Goal: Download file/media

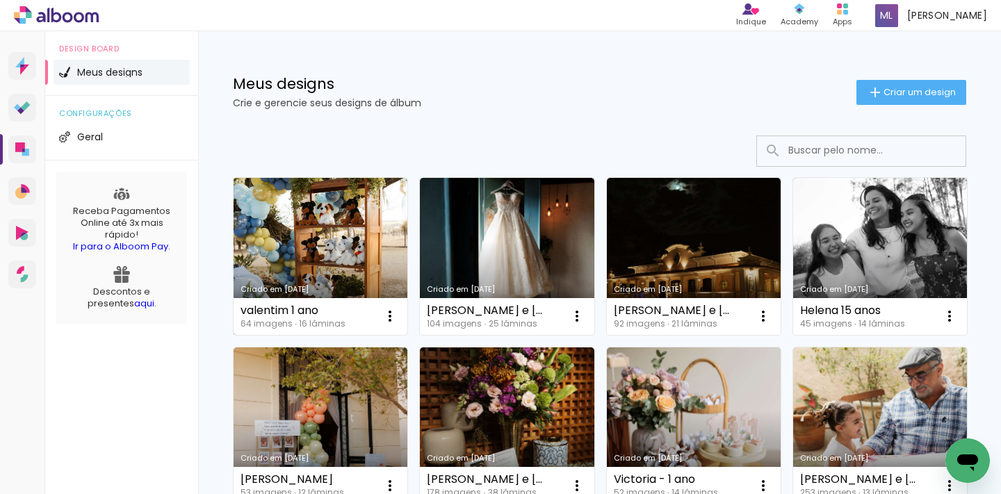
click at [346, 245] on link "Criado em [DATE]" at bounding box center [321, 256] width 174 height 157
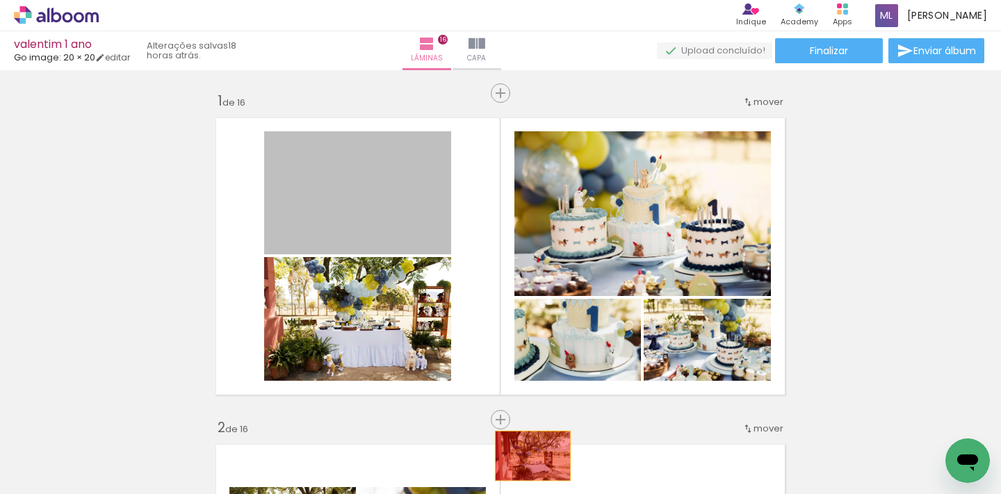
drag, startPoint x: 401, startPoint y: 195, endPoint x: 528, endPoint y: 456, distance: 289.8
click at [528, 456] on quentale-workspace at bounding box center [500, 247] width 1001 height 494
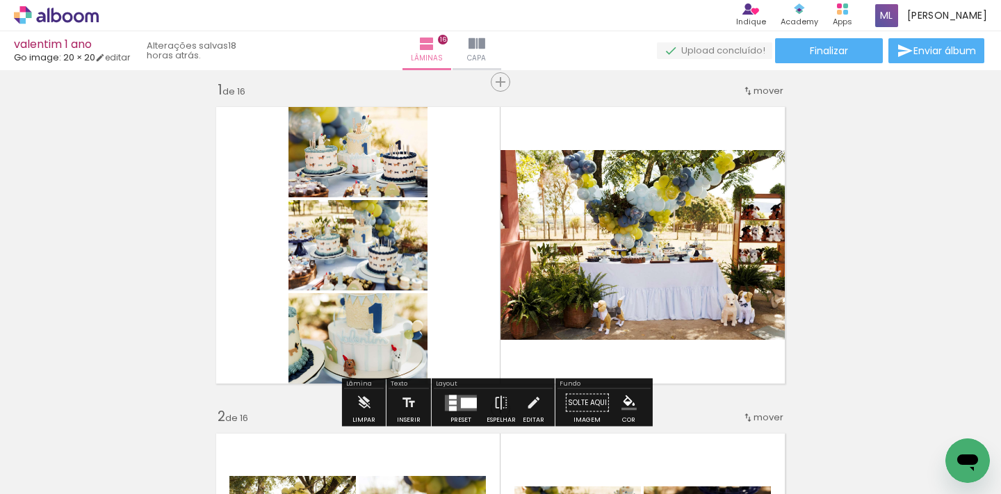
scroll to position [26, 0]
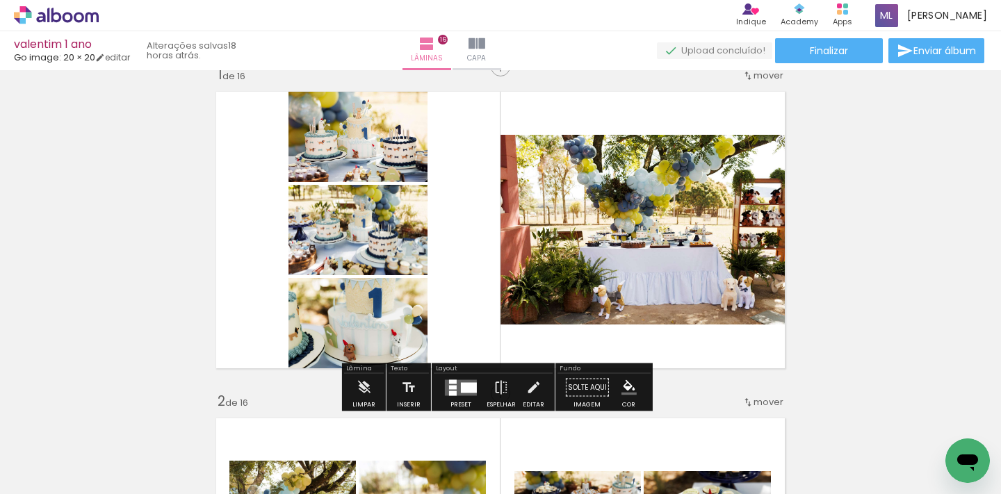
click at [458, 394] on quentale-layouter at bounding box center [461, 388] width 32 height 16
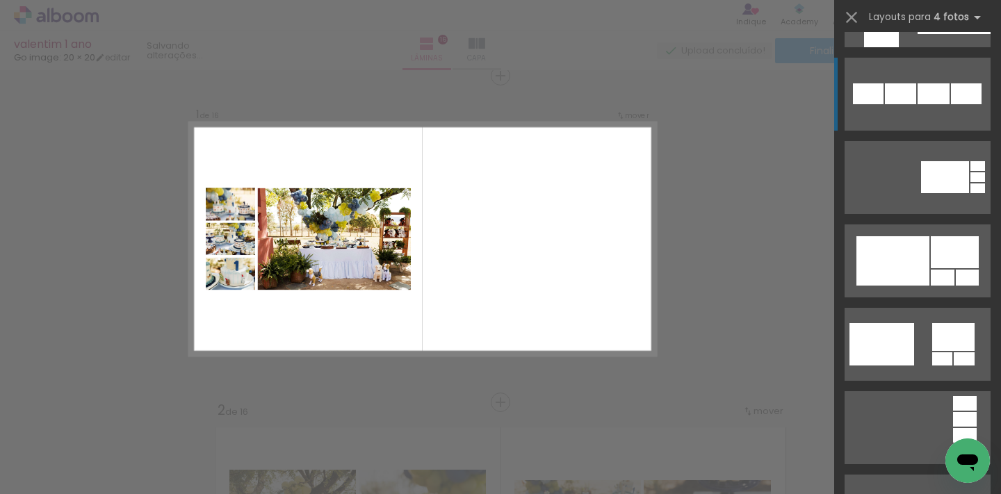
scroll to position [1028, 0]
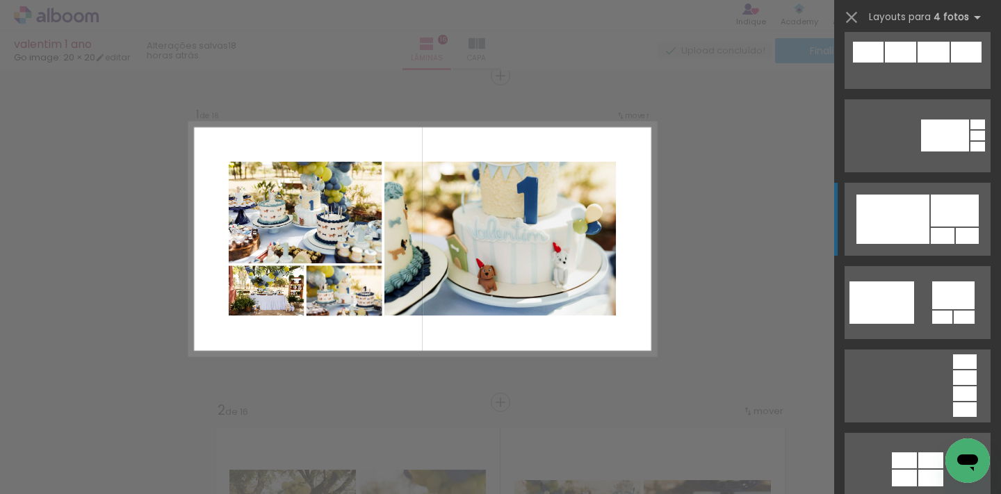
click at [931, 215] on div at bounding box center [955, 211] width 48 height 32
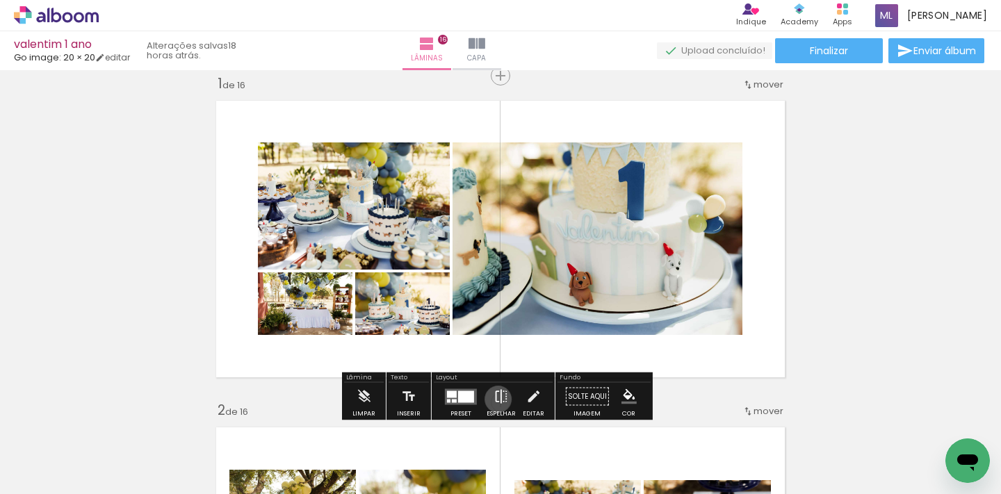
click at [495, 399] on iron-icon at bounding box center [501, 397] width 15 height 28
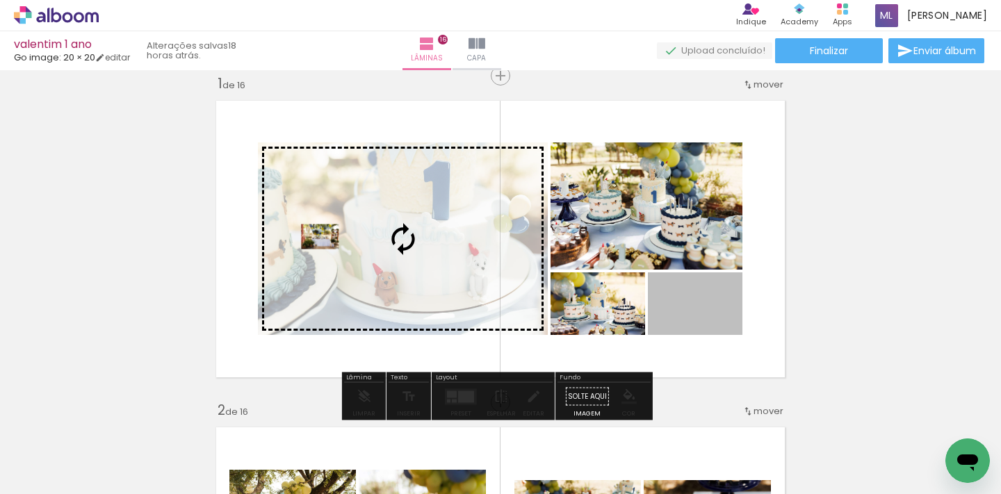
drag, startPoint x: 690, startPoint y: 302, endPoint x: 315, endPoint y: 236, distance: 381.2
click at [0, 0] on slot at bounding box center [0, 0] width 0 height 0
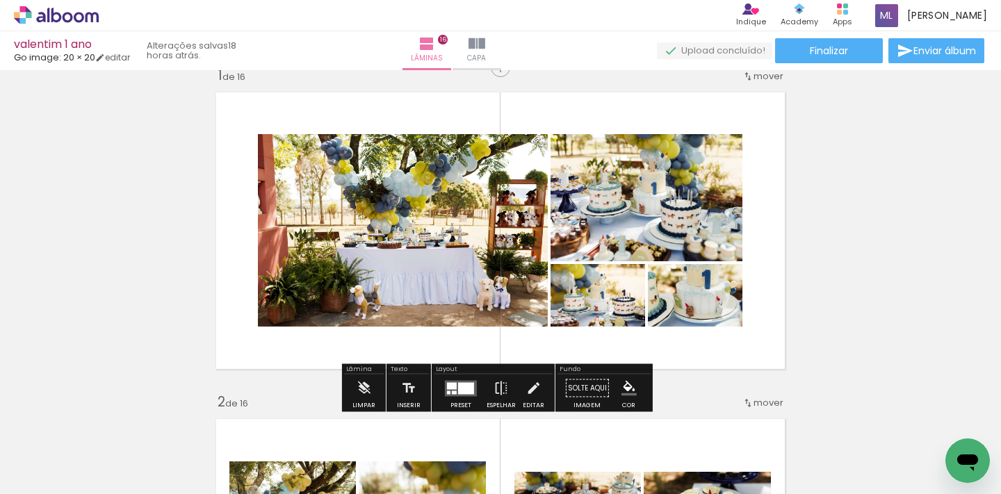
scroll to position [36, 0]
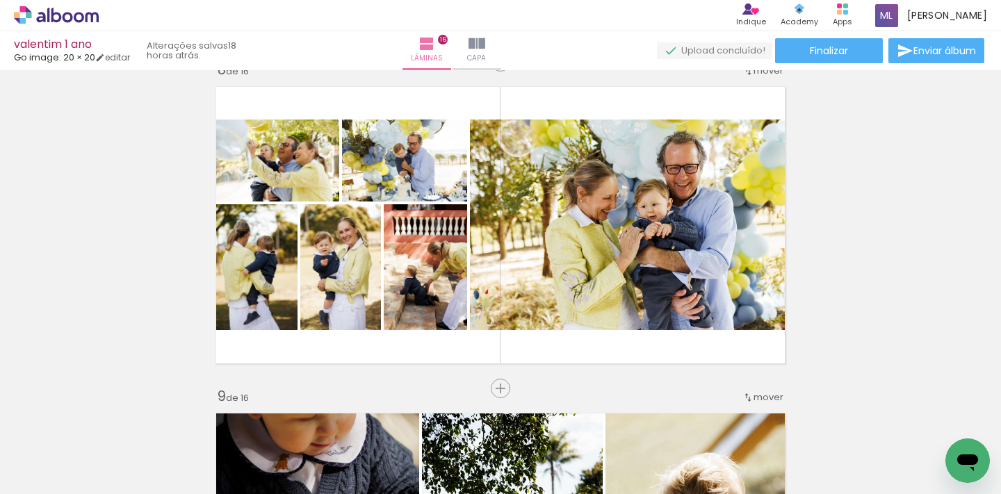
scroll to position [2354, 0]
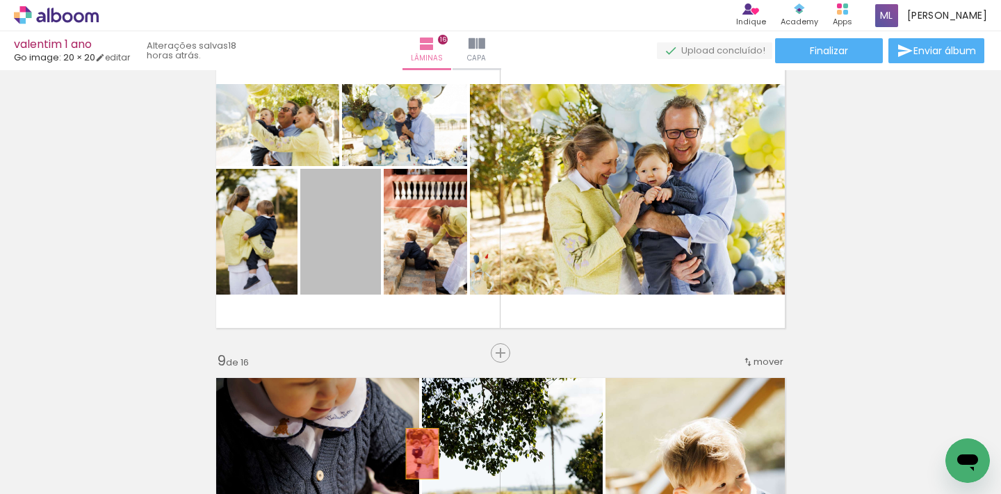
drag, startPoint x: 362, startPoint y: 241, endPoint x: 417, endPoint y: 454, distance: 220.6
click at [417, 454] on quentale-workspace at bounding box center [500, 247] width 1001 height 494
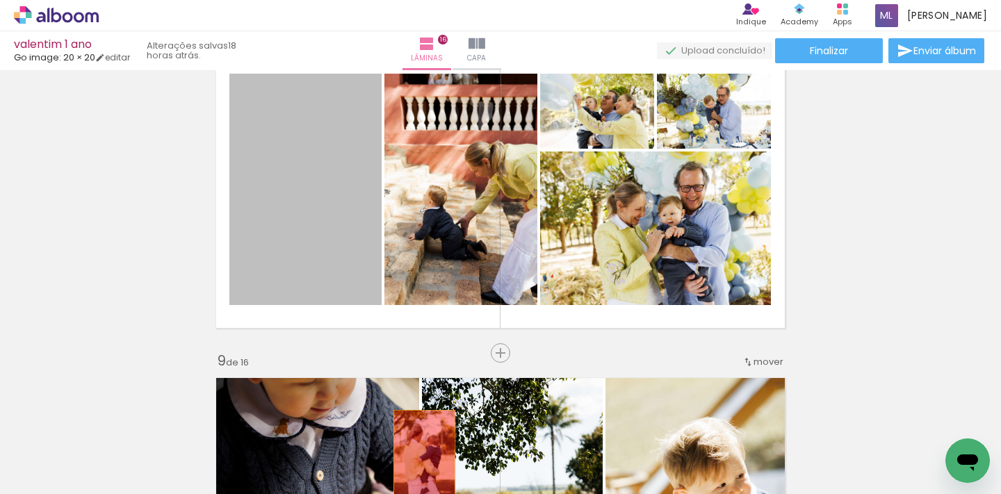
drag, startPoint x: 334, startPoint y: 200, endPoint x: 419, endPoint y: 457, distance: 271.1
click at [419, 457] on quentale-workspace at bounding box center [500, 247] width 1001 height 494
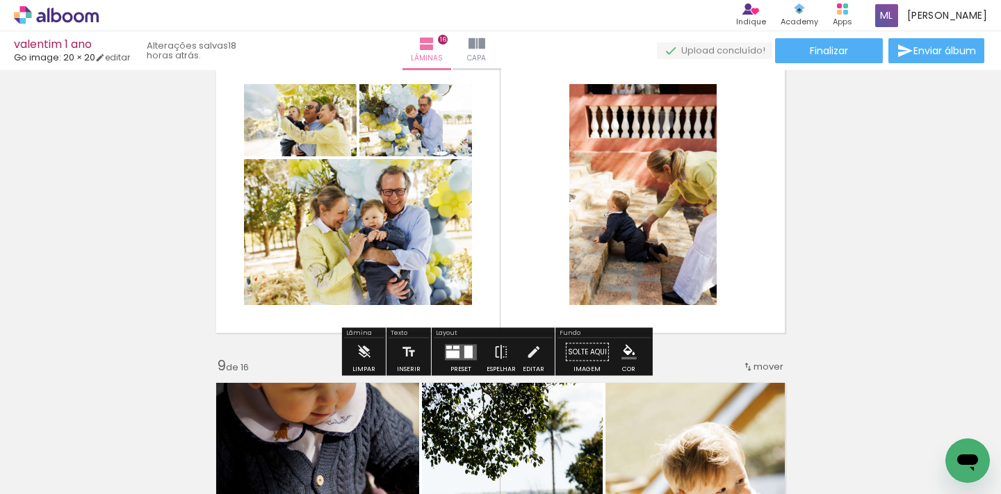
scroll to position [2348, 0]
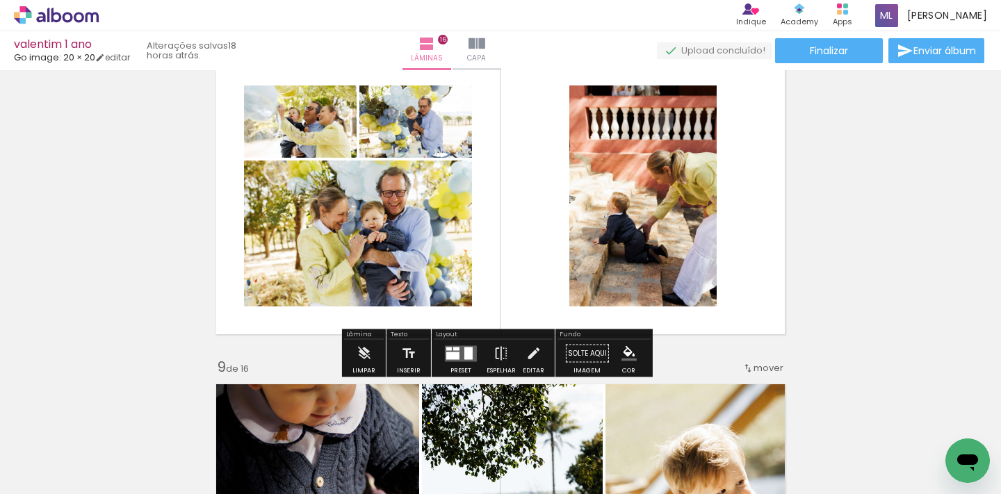
click at [455, 352] on div at bounding box center [452, 356] width 13 height 8
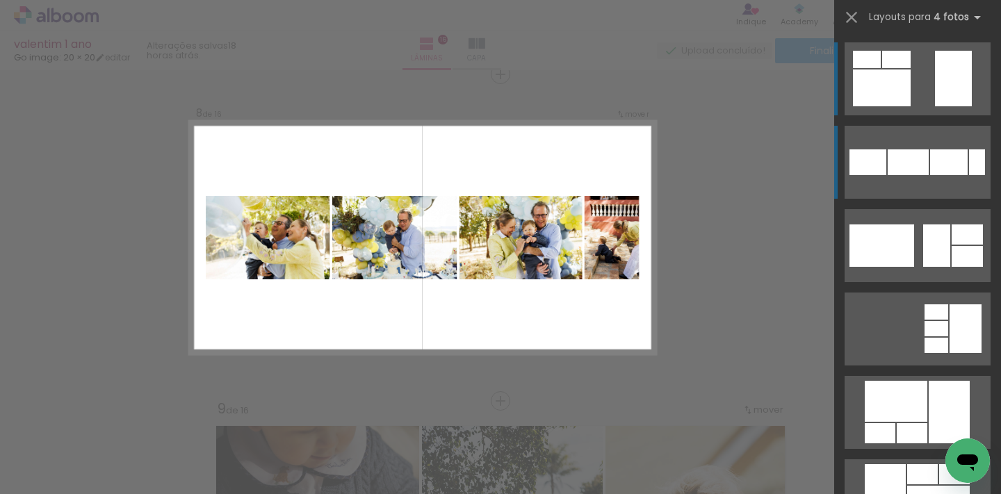
scroll to position [2305, 0]
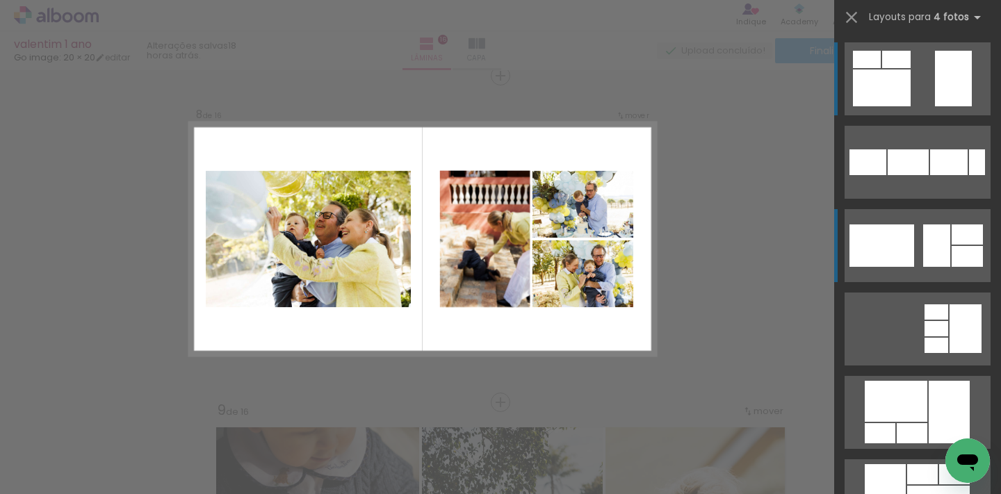
click at [923, 245] on div at bounding box center [936, 246] width 27 height 42
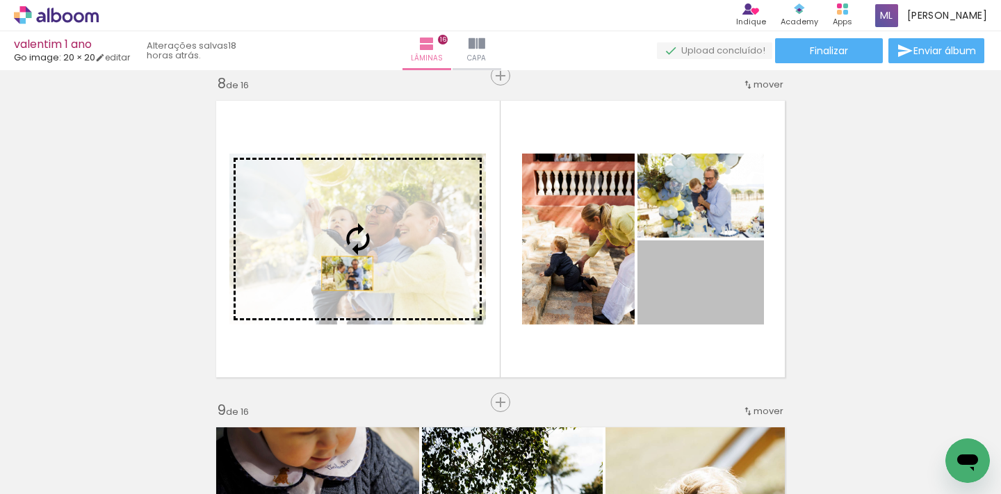
drag, startPoint x: 592, startPoint y: 287, endPoint x: 295, endPoint y: 267, distance: 296.9
click at [0, 0] on slot at bounding box center [0, 0] width 0 height 0
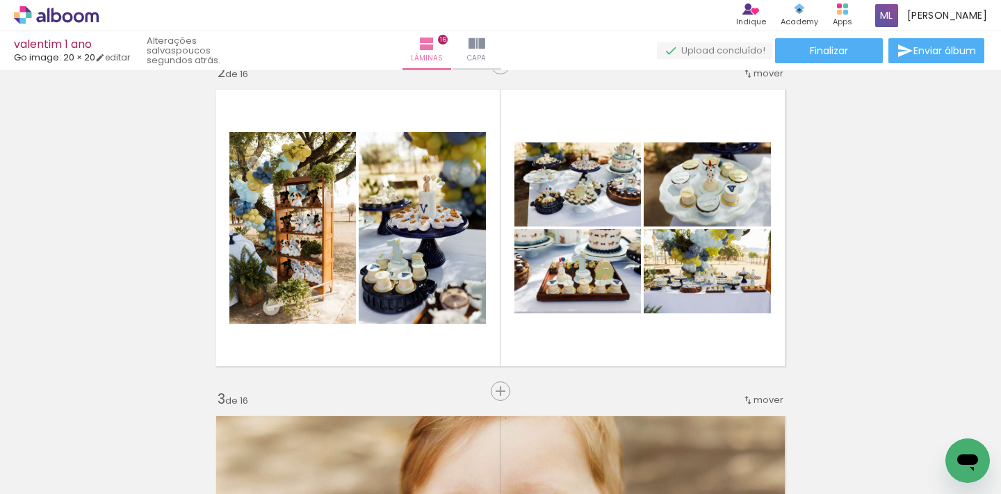
scroll to position [310, 0]
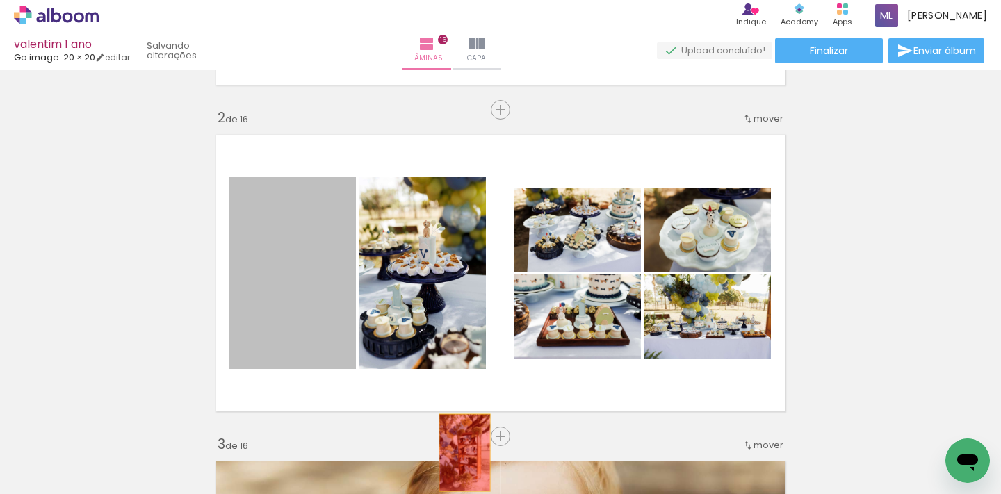
drag, startPoint x: 280, startPoint y: 273, endPoint x: 457, endPoint y: 448, distance: 249.3
click at [460, 453] on quentale-workspace at bounding box center [500, 247] width 1001 height 494
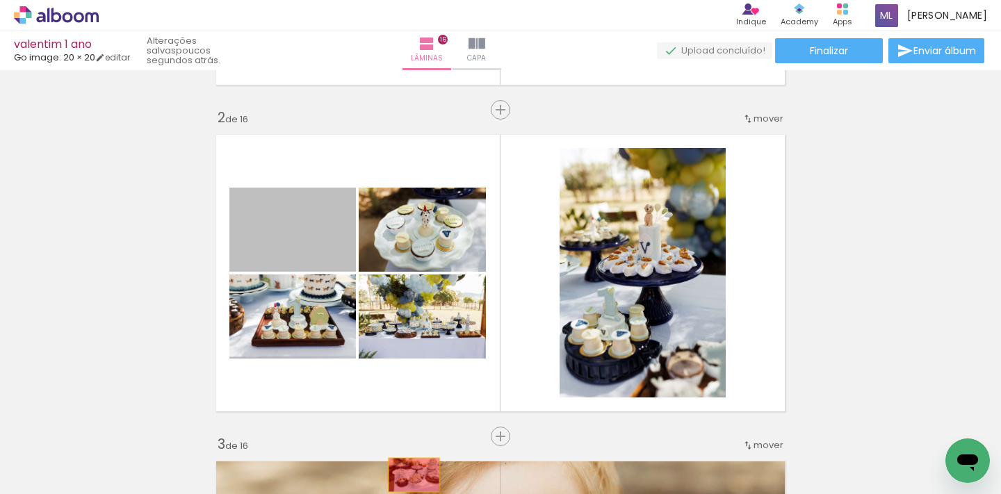
drag, startPoint x: 311, startPoint y: 242, endPoint x: 409, endPoint y: 475, distance: 252.7
click at [409, 475] on quentale-workspace at bounding box center [500, 247] width 1001 height 494
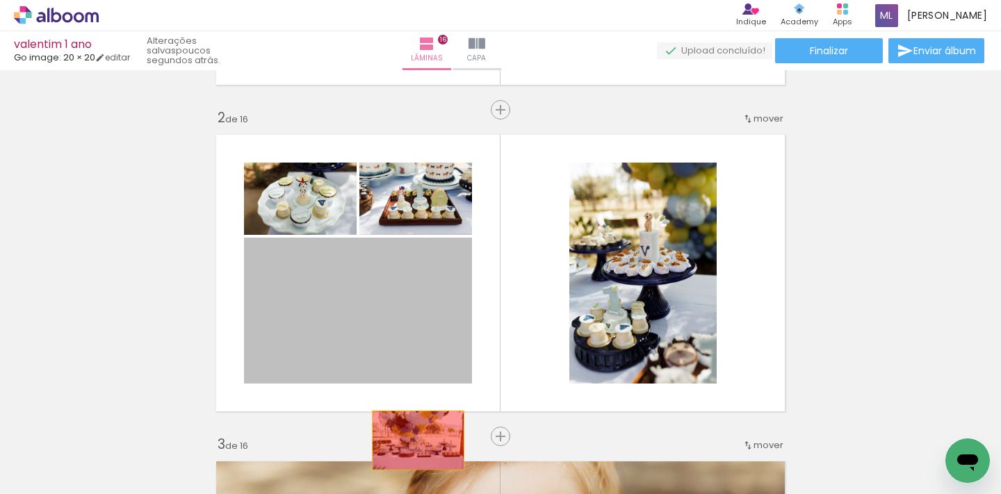
drag, startPoint x: 362, startPoint y: 318, endPoint x: 413, endPoint y: 440, distance: 131.8
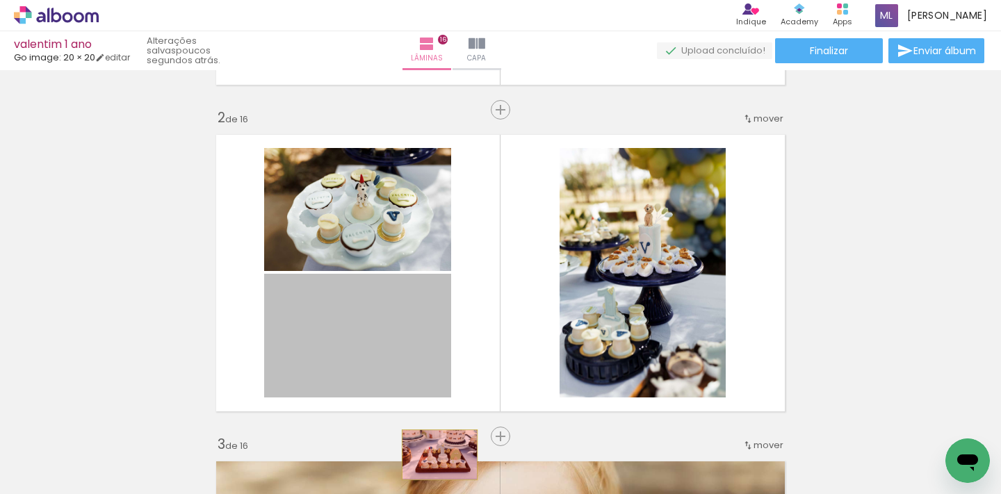
drag, startPoint x: 391, startPoint y: 328, endPoint x: 435, endPoint y: 455, distance: 133.7
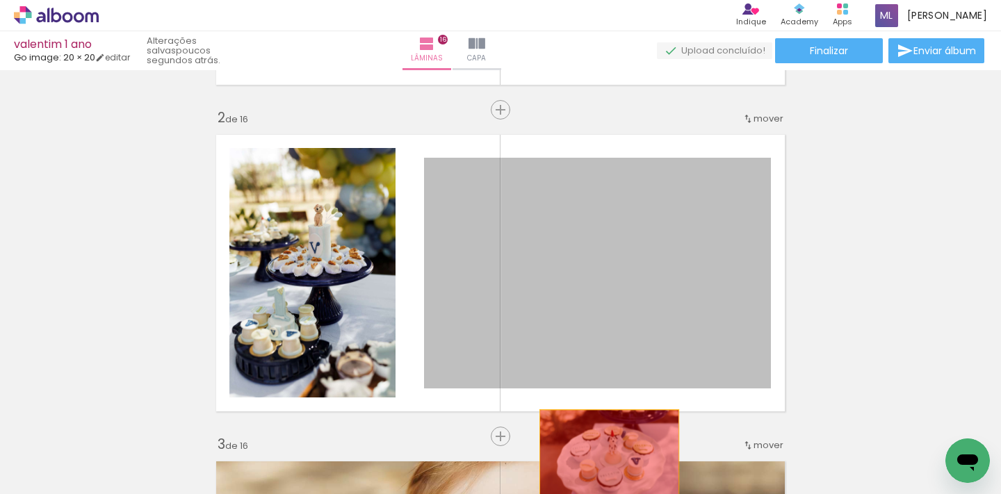
drag, startPoint x: 594, startPoint y: 261, endPoint x: 604, endPoint y: 453, distance: 191.5
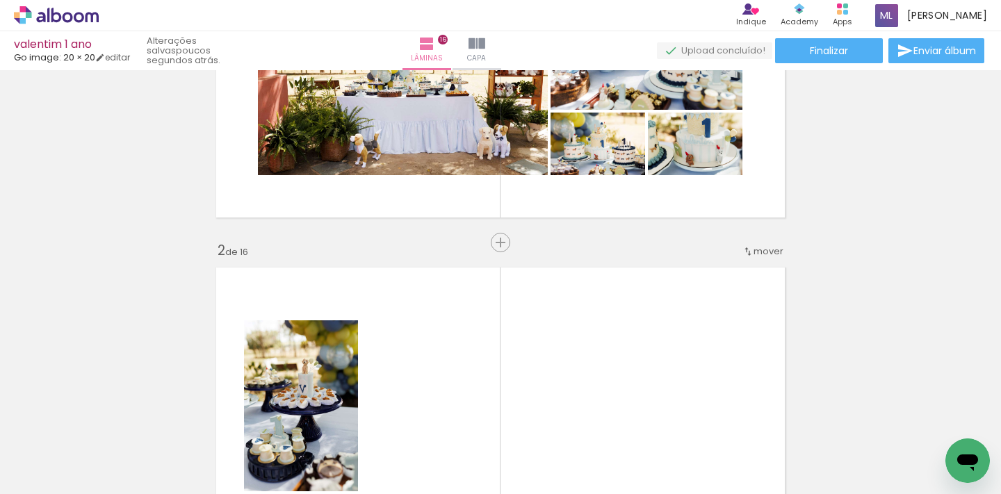
scroll to position [178, 0]
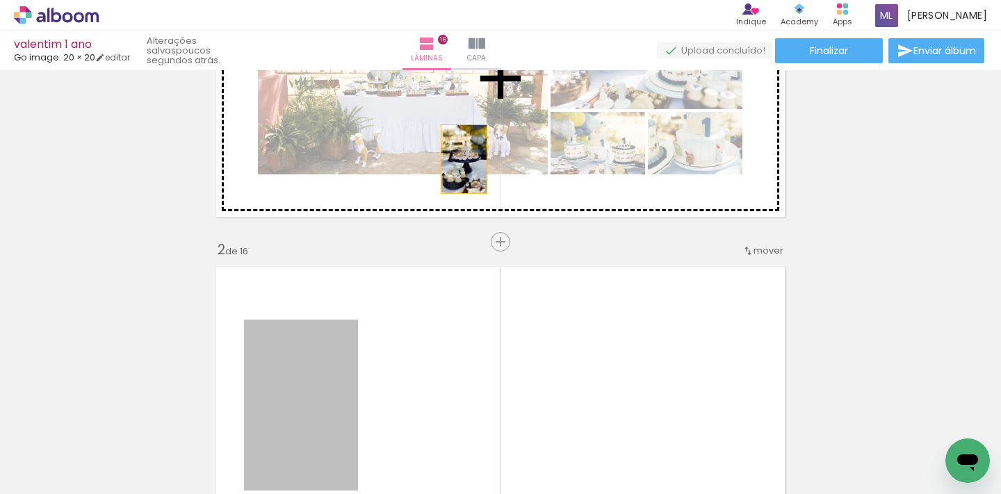
drag, startPoint x: 344, startPoint y: 291, endPoint x: 459, endPoint y: 159, distance: 175.0
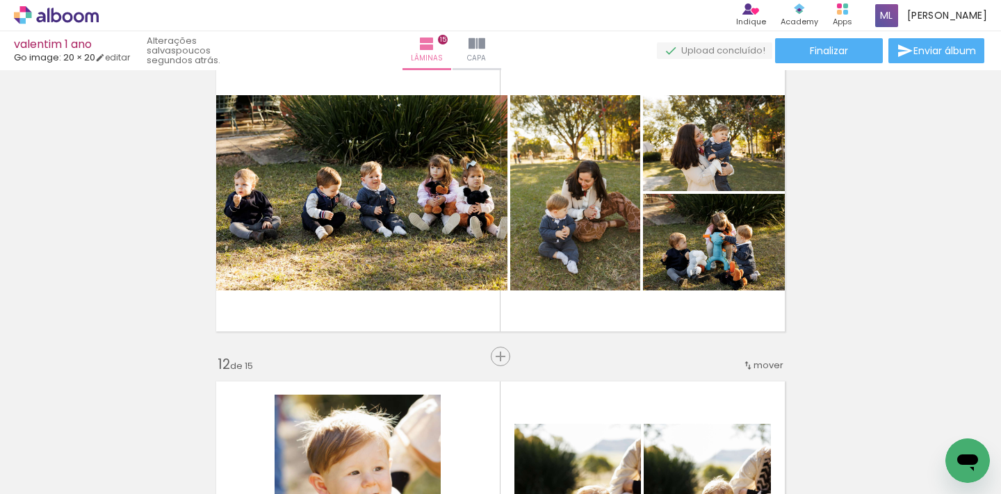
scroll to position [3336, 0]
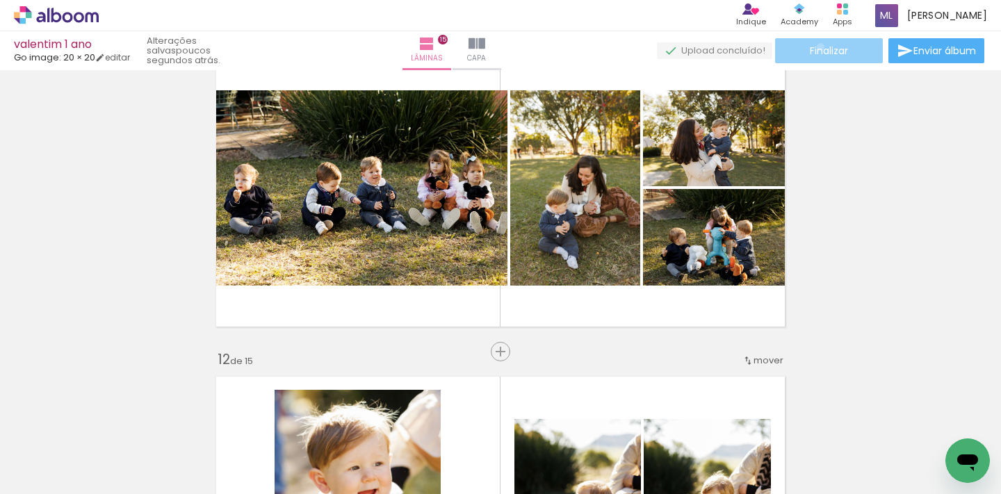
click at [816, 47] on span "Finalizar" at bounding box center [829, 51] width 38 height 10
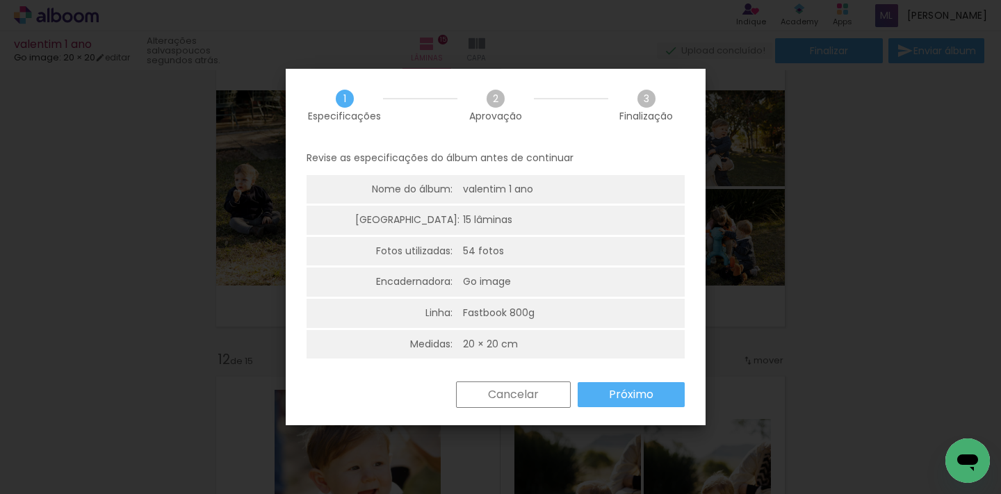
click at [0, 0] on slot "Próximo" at bounding box center [0, 0] width 0 height 0
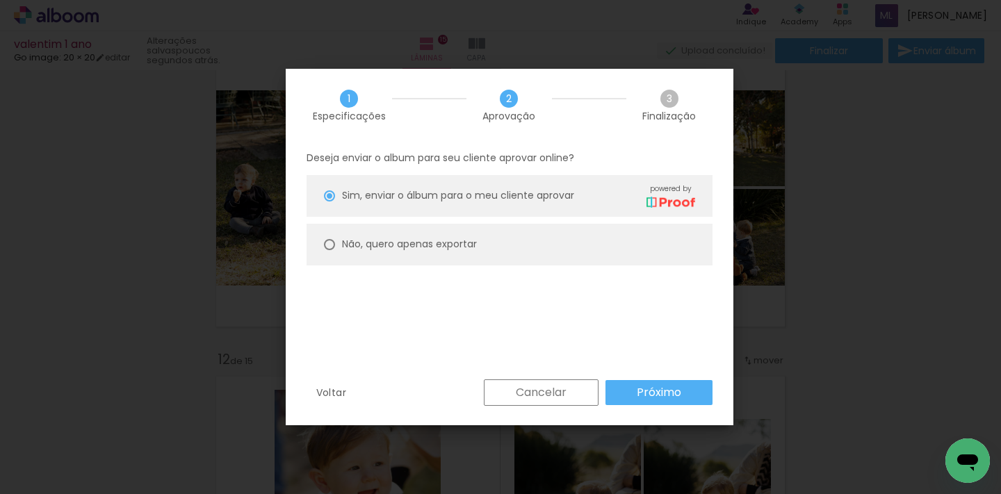
click at [478, 243] on paper-radio-button "Não, quero apenas exportar" at bounding box center [510, 245] width 406 height 42
type paper-radio-button "on"
click at [0, 0] on slot "Próximo" at bounding box center [0, 0] width 0 height 0
type input "Alta, 300 DPI"
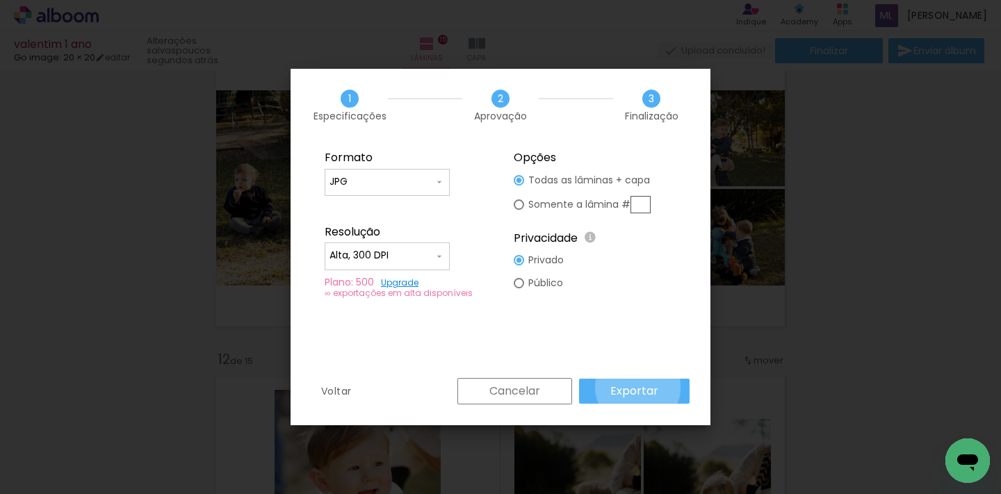
click at [0, 0] on slot "Exportar" at bounding box center [0, 0] width 0 height 0
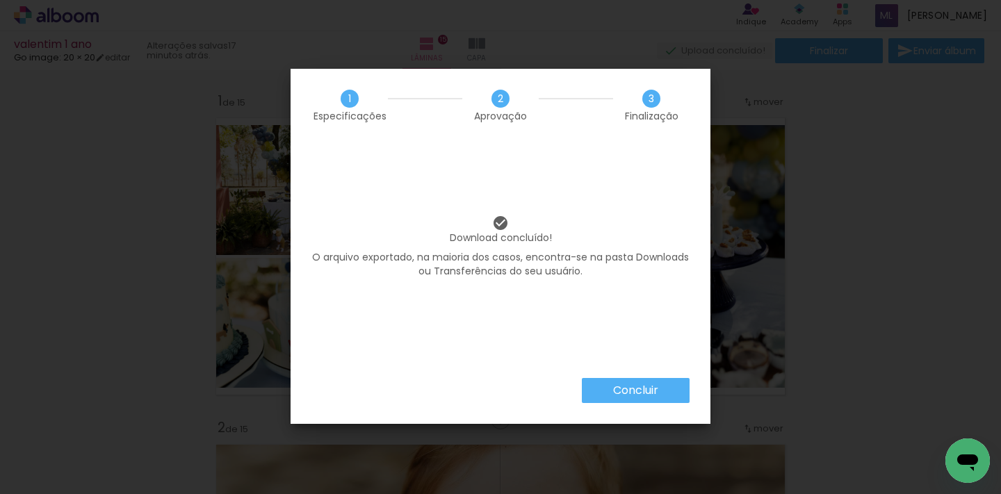
scroll to position [1210, 0]
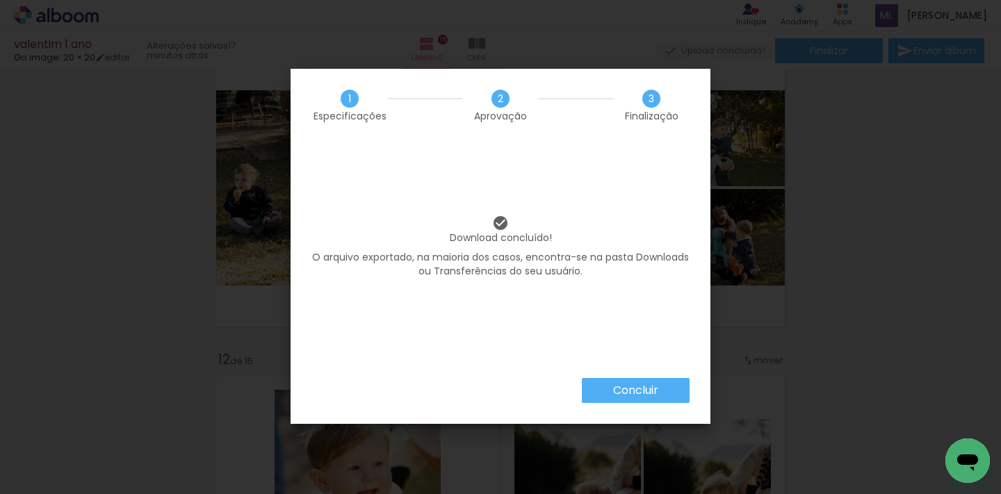
click at [0, 0] on slot "Concluir" at bounding box center [0, 0] width 0 height 0
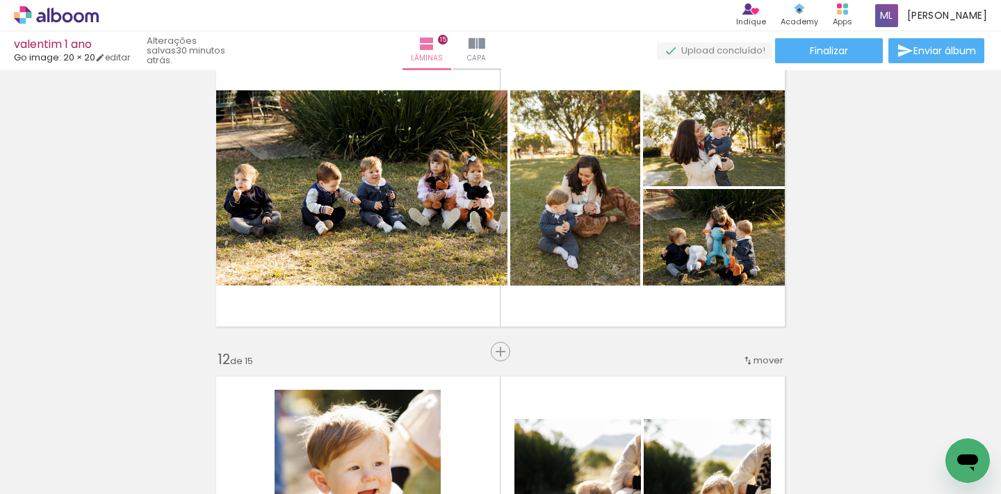
scroll to position [1210, 0]
